Goal: Check status: Check status

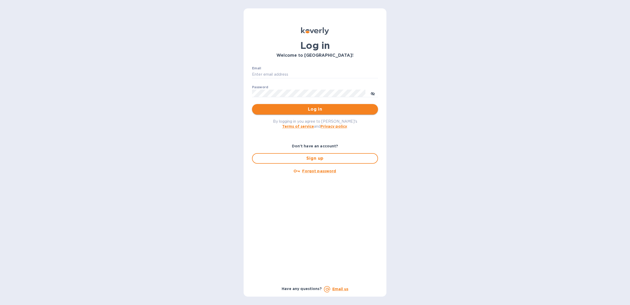
type input "Janette@Preissimports.com"
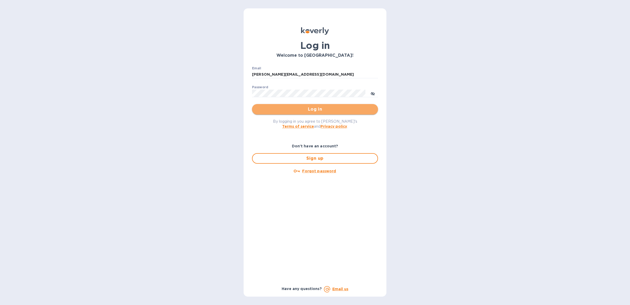
click at [281, 107] on span "Log in" at bounding box center [315, 109] width 118 height 6
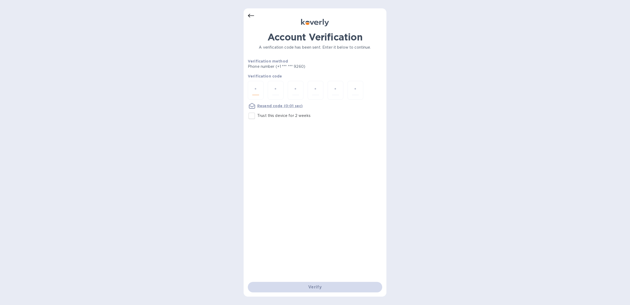
click at [254, 90] on input "number" at bounding box center [255, 90] width 7 height 10
type input "5"
type input "0"
type input "7"
type input "0"
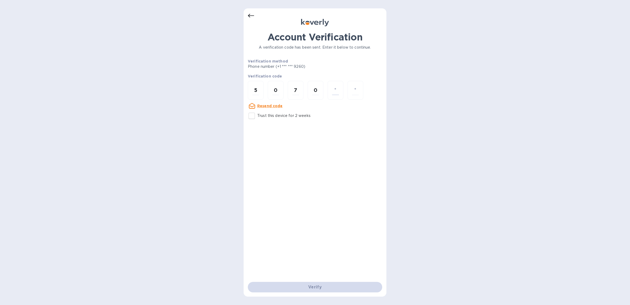
type input "6"
type input "2"
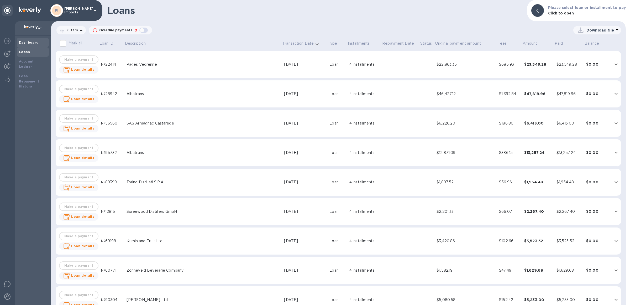
click at [32, 42] on b "Dashboard" at bounding box center [29, 42] width 20 height 4
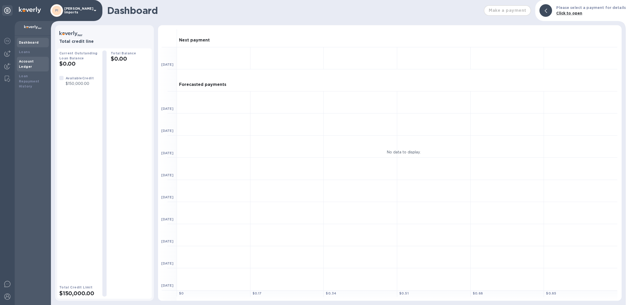
click at [32, 64] on div "Account Ledger" at bounding box center [33, 64] width 32 height 15
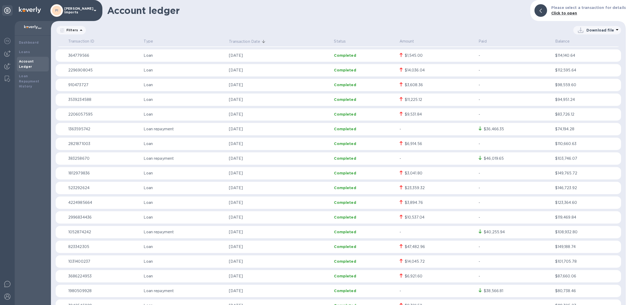
scroll to position [985, 0]
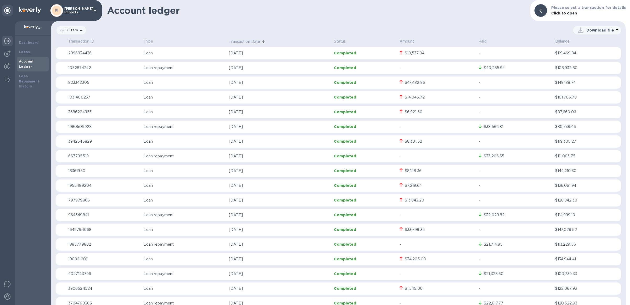
click at [7, 38] on img at bounding box center [7, 41] width 6 height 6
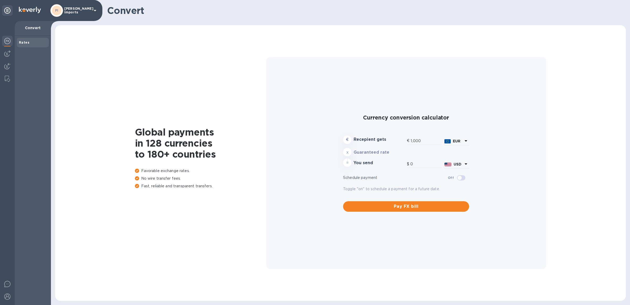
type input "1,180.4"
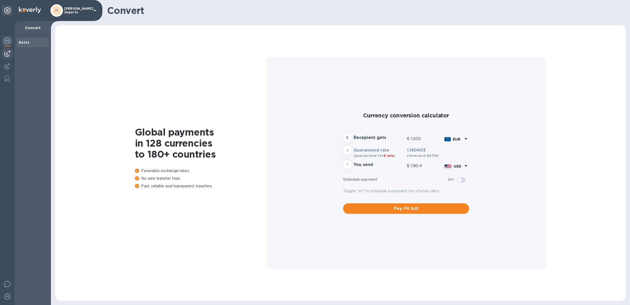
click at [7, 53] on img at bounding box center [7, 53] width 6 height 6
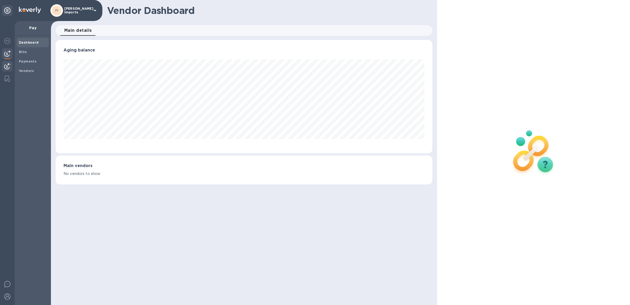
scroll to position [113, 377]
click at [7, 67] on img at bounding box center [7, 66] width 6 height 6
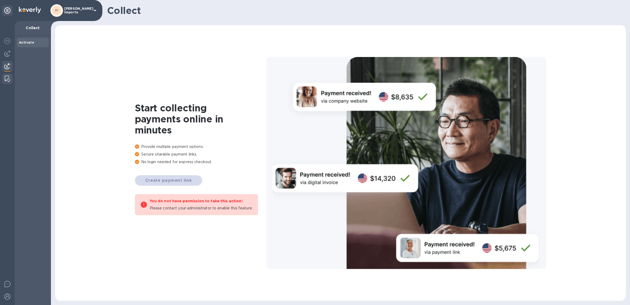
click at [7, 76] on img at bounding box center [7, 79] width 5 height 6
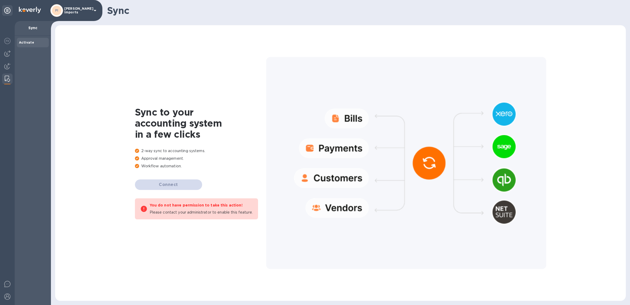
click at [37, 31] on div "Sync" at bounding box center [33, 28] width 36 height 15
click at [90, 8] on div "PI [PERSON_NAME] Imports" at bounding box center [74, 10] width 48 height 13
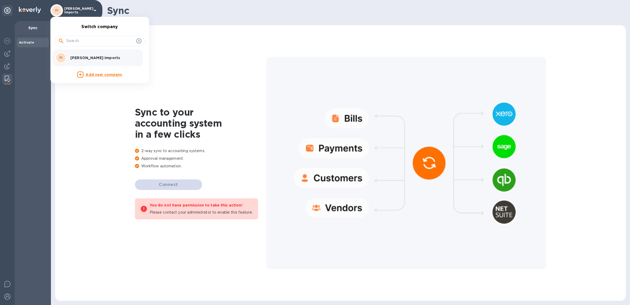
click at [19, 82] on div at bounding box center [315, 152] width 630 height 305
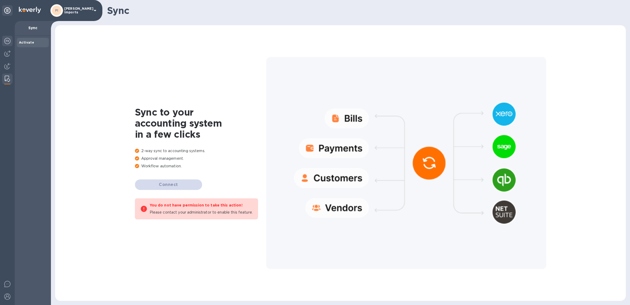
click at [4, 41] on img at bounding box center [7, 41] width 6 height 6
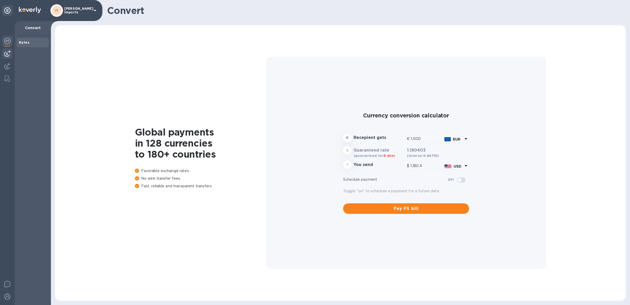
click at [9, 55] on img at bounding box center [7, 53] width 6 height 6
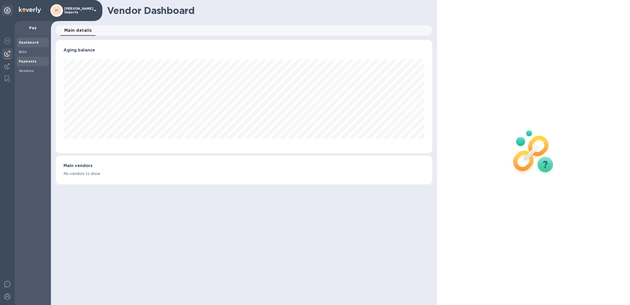
scroll to position [113, 377]
click at [28, 59] on b "Payments" at bounding box center [28, 61] width 18 height 4
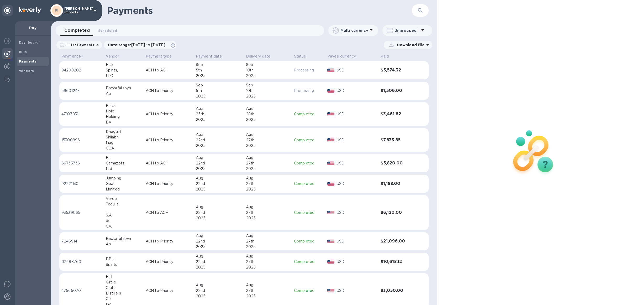
click at [331, 71] on img at bounding box center [331, 71] width 7 height 4
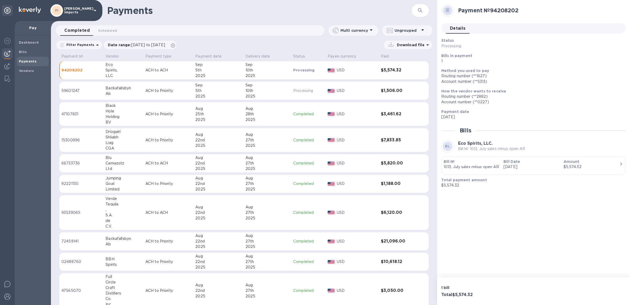
click at [495, 227] on div "Payment № 94208202 Details 0 Status Processing Bills in payment 1 Method you us…" at bounding box center [533, 138] width 193 height 277
drag, startPoint x: 493, startPoint y: 11, endPoint x: 522, endPoint y: 7, distance: 28.8
click at [522, 7] on h2 "Payment № 94208202" at bounding box center [540, 10] width 164 height 7
copy h2 "94208202"
drag, startPoint x: 145, startPoint y: 92, endPoint x: 149, endPoint y: 91, distance: 4.0
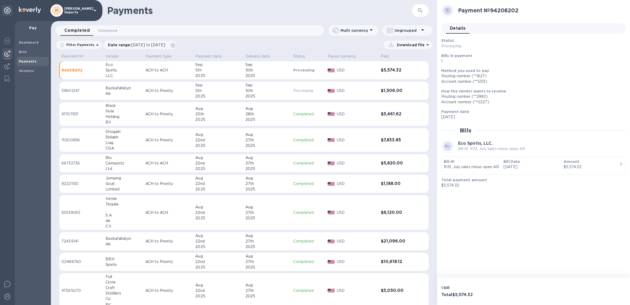
click at [145, 92] on td "ACH to Priority" at bounding box center [168, 91] width 50 height 18
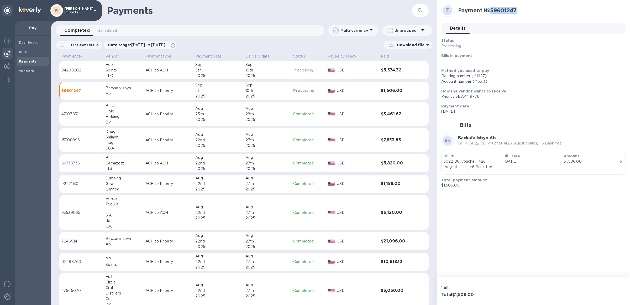
drag, startPoint x: 493, startPoint y: 11, endPoint x: 523, endPoint y: 11, distance: 29.9
click at [523, 11] on h2 "Payment № 59601247" at bounding box center [540, 10] width 164 height 7
copy h2 "59601247"
